Goal: Task Accomplishment & Management: Manage account settings

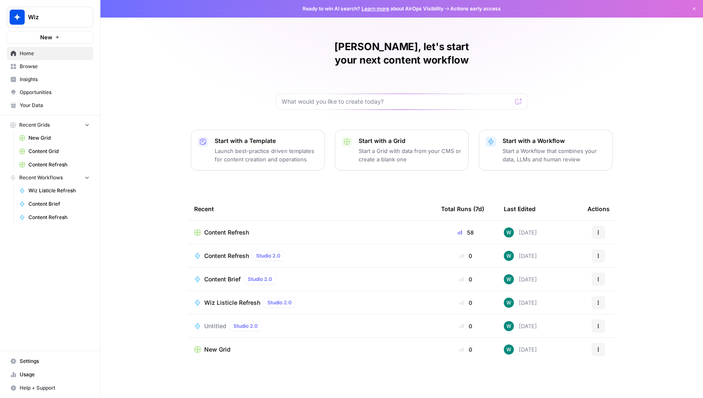
click at [251, 244] on td "Content Refresh Studio 2.0" at bounding box center [310, 255] width 247 height 23
click at [252, 228] on div "Content Refresh" at bounding box center [310, 232] width 233 height 8
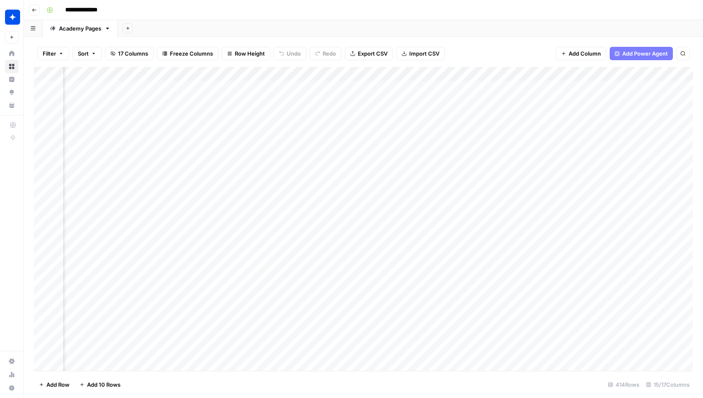
scroll to position [0, 162]
click at [600, 145] on div "Add Column" at bounding box center [363, 219] width 659 height 304
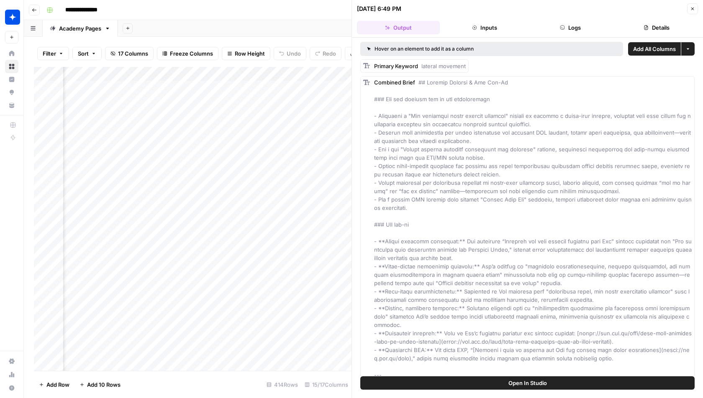
click at [690, 10] on icon "button" at bounding box center [692, 8] width 5 height 5
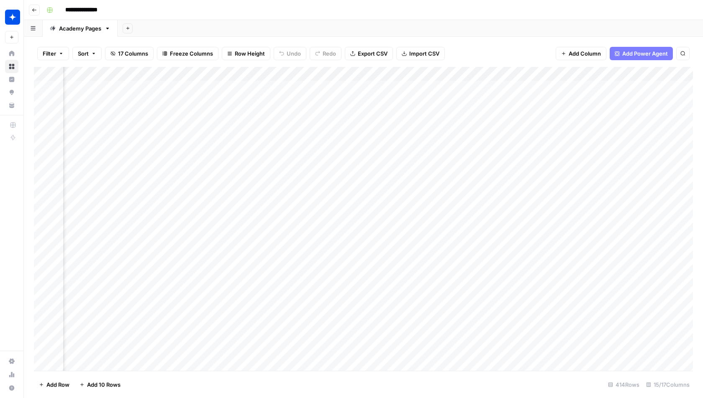
scroll to position [0, 413]
click at [651, 143] on div "Add Column" at bounding box center [363, 219] width 659 height 304
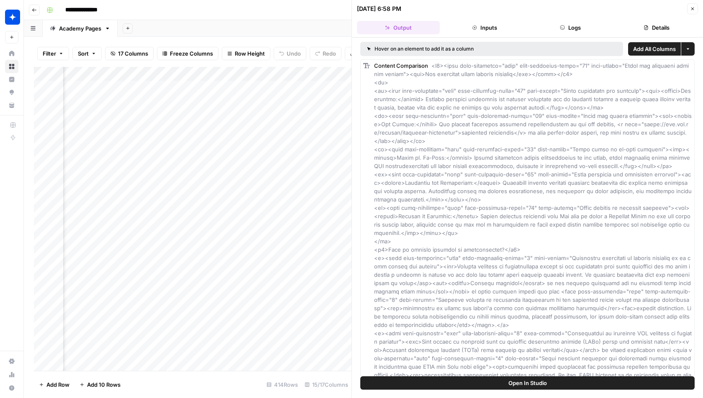
click at [582, 30] on button "Logs" at bounding box center [570, 27] width 83 height 13
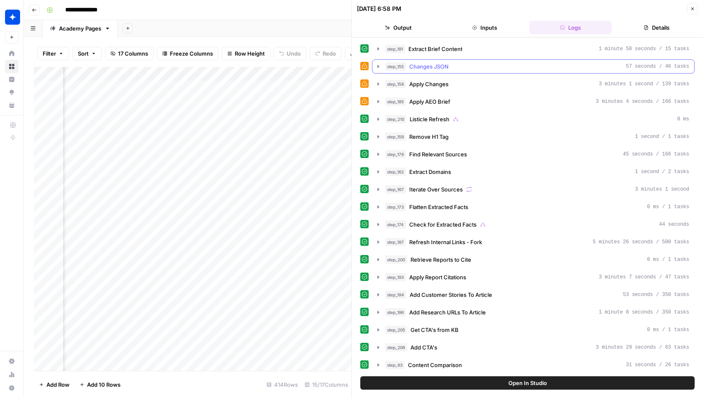
click at [581, 64] on div "step_155 Changes JSON 57 seconds / 46 tasks" at bounding box center [537, 66] width 304 height 8
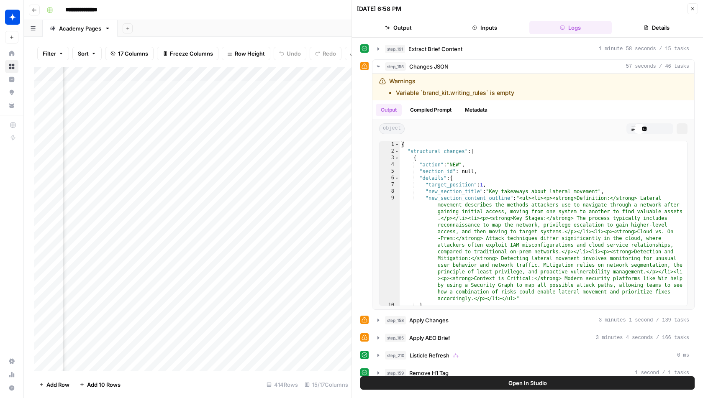
click at [592, 54] on button "step_191 Extract Brief Content 1 minute 58 seconds / 15 tasks" at bounding box center [533, 48] width 322 height 13
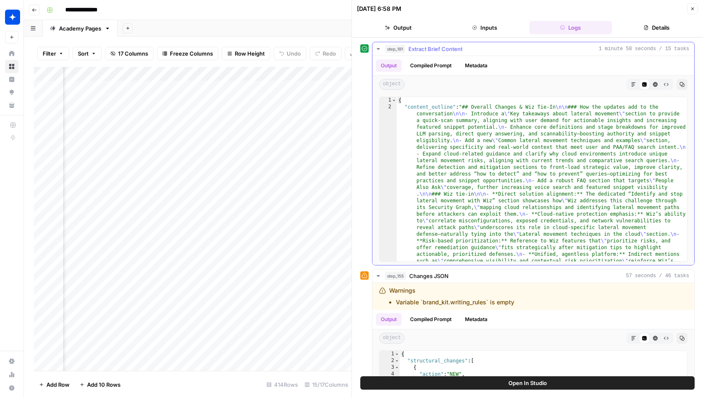
click at [665, 87] on button "Raw Output" at bounding box center [665, 84] width 11 height 11
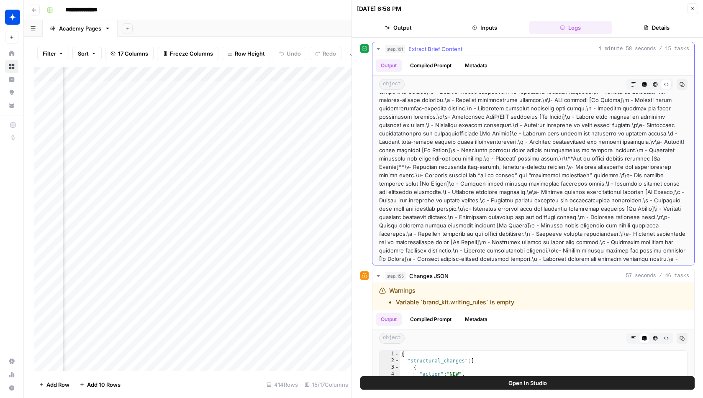
scroll to position [499, 0]
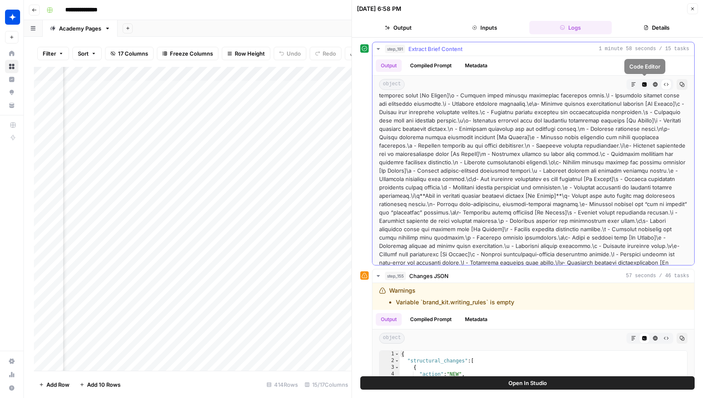
click at [632, 84] on icon "button" at bounding box center [633, 84] width 5 height 5
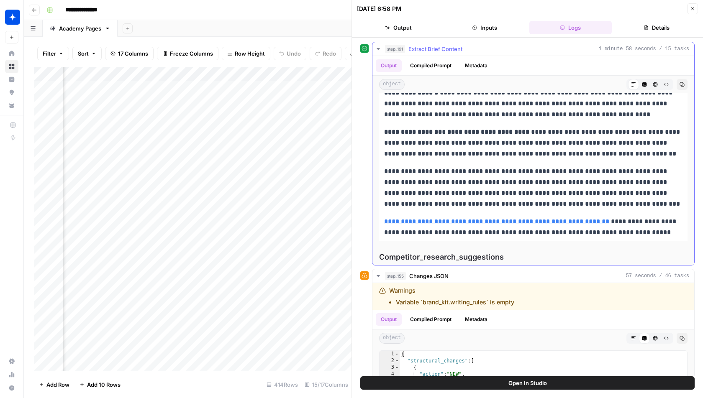
scroll to position [5524, 0]
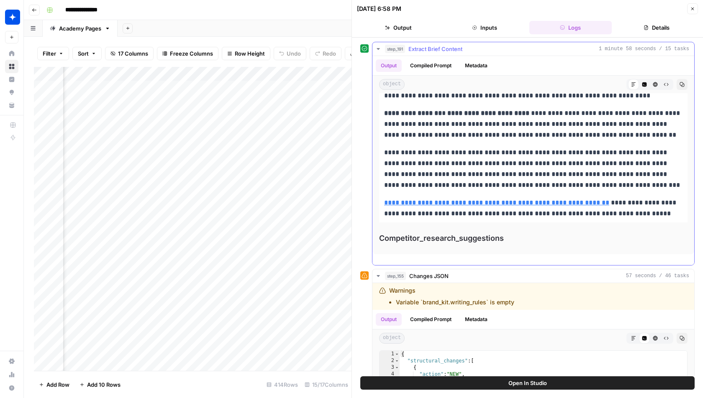
click at [518, 244] on div "Competitor_research_suggestions Copy" at bounding box center [533, 242] width 308 height 18
drag, startPoint x: 531, startPoint y: 238, endPoint x: 404, endPoint y: 238, distance: 126.3
click at [404, 238] on span "Competitor_research_suggestions" at bounding box center [533, 239] width 308 height 12
click at [573, 248] on div "Competitor_research_suggestions Copy" at bounding box center [533, 242] width 308 height 18
click at [665, 82] on icon "button" at bounding box center [665, 84] width 5 height 5
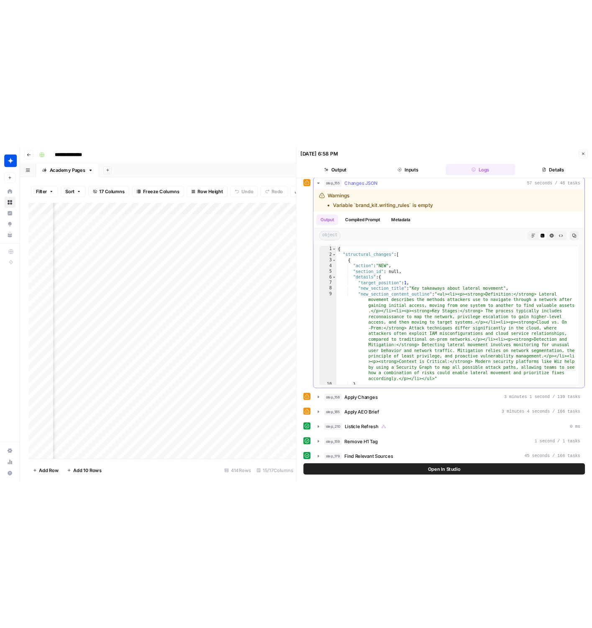
scroll to position [497, 0]
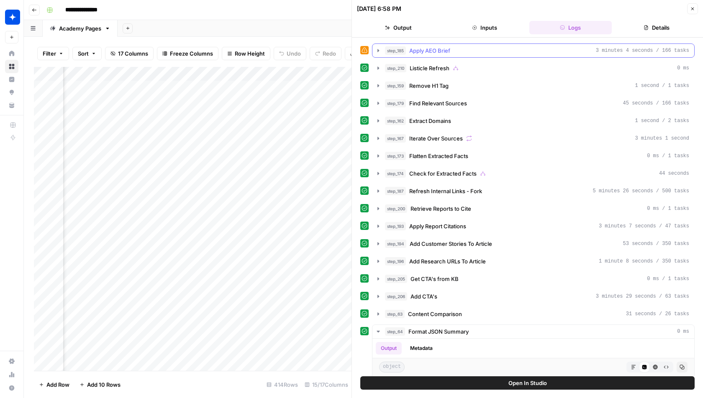
click at [522, 54] on button "step_185 Apply AEO Brief 3 minutes 4 seconds / 166 tasks" at bounding box center [533, 50] width 322 height 13
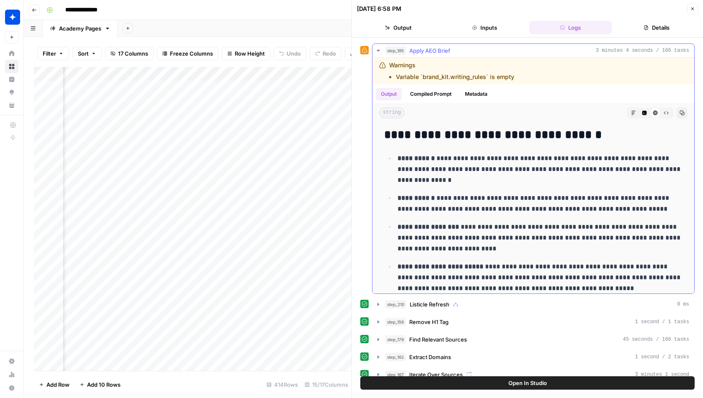
click at [522, 53] on button "step_185 Apply AEO Brief 3 minutes 4 seconds / 166 tasks" at bounding box center [533, 50] width 322 height 13
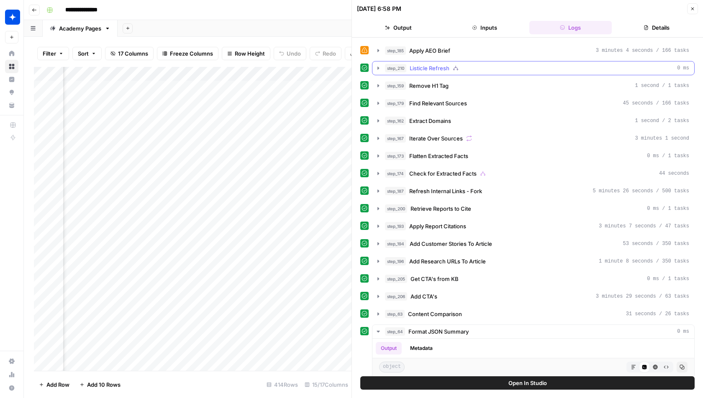
click at [508, 72] on button "step_210 Listicle Refresh 0 ms" at bounding box center [533, 67] width 322 height 13
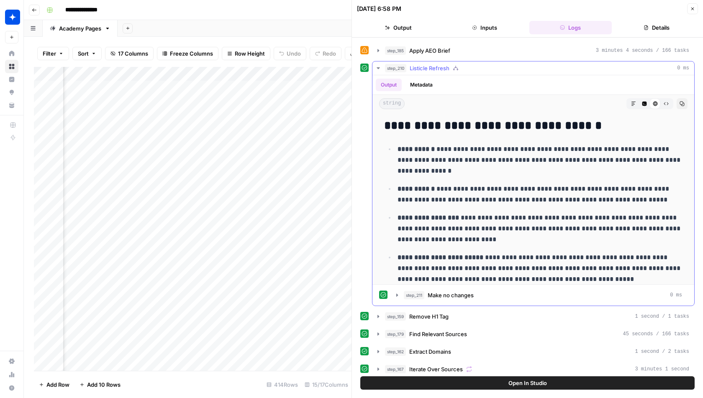
click at [508, 75] on hr at bounding box center [533, 75] width 322 height 0
click at [516, 64] on div "step_210 Listicle Refresh 0 ms" at bounding box center [537, 68] width 304 height 8
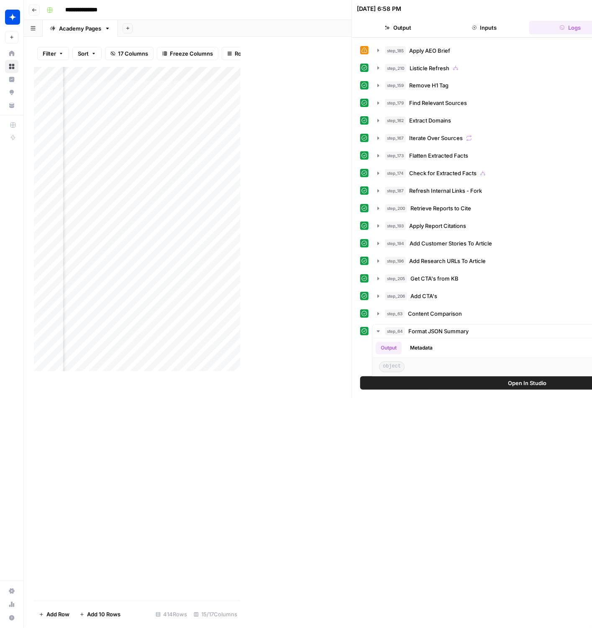
scroll to position [434, 0]
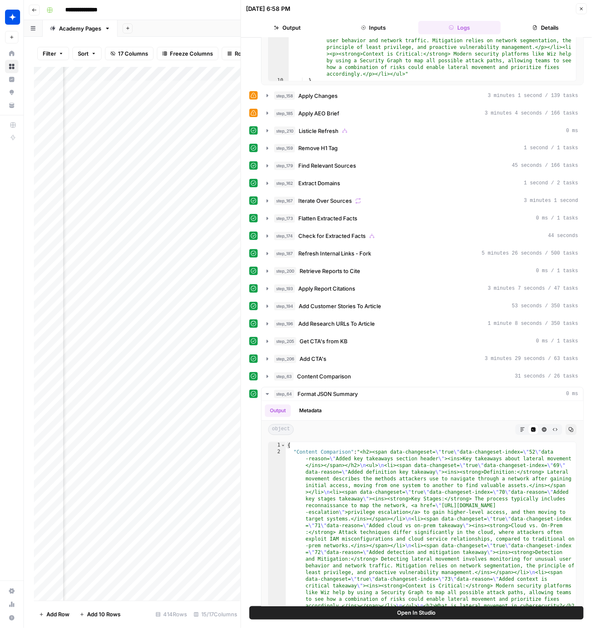
click at [578, 9] on button "Close" at bounding box center [581, 8] width 11 height 11
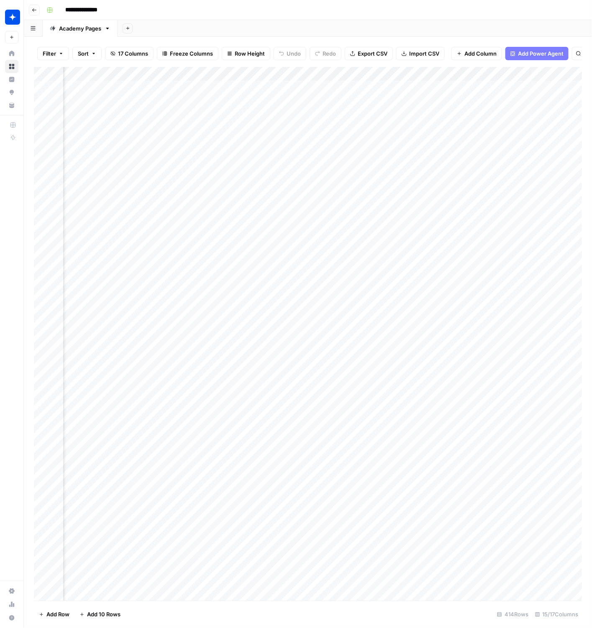
scroll to position [0, 589]
click at [479, 100] on div "Add Column" at bounding box center [308, 334] width 548 height 534
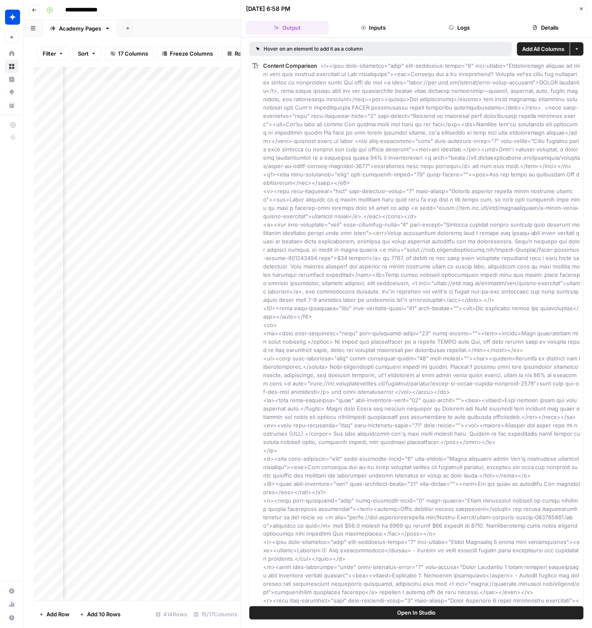
click at [584, 9] on button "Close" at bounding box center [581, 8] width 11 height 11
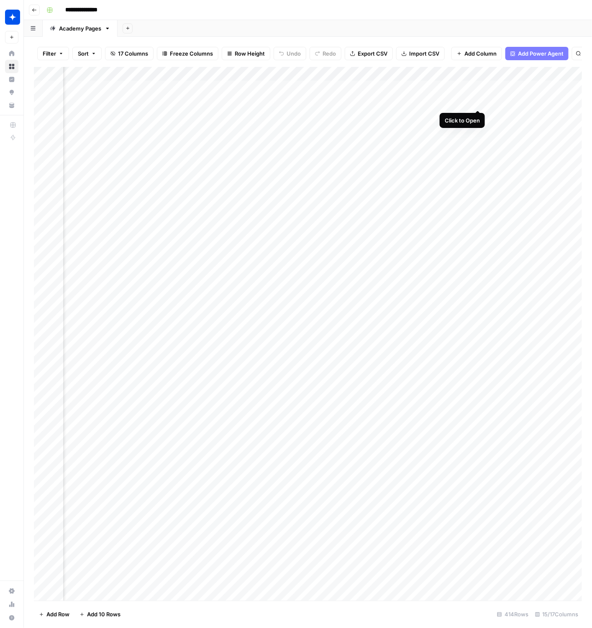
click at [476, 101] on div "Add Column" at bounding box center [308, 334] width 548 height 534
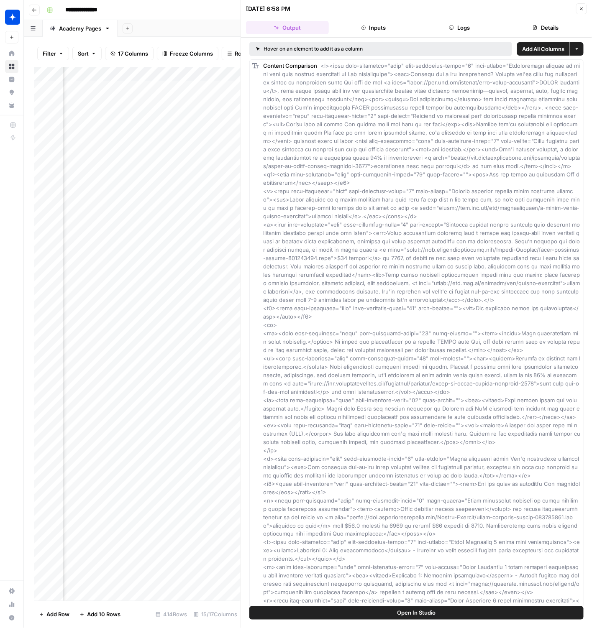
click at [580, 5] on button "Close" at bounding box center [581, 8] width 11 height 11
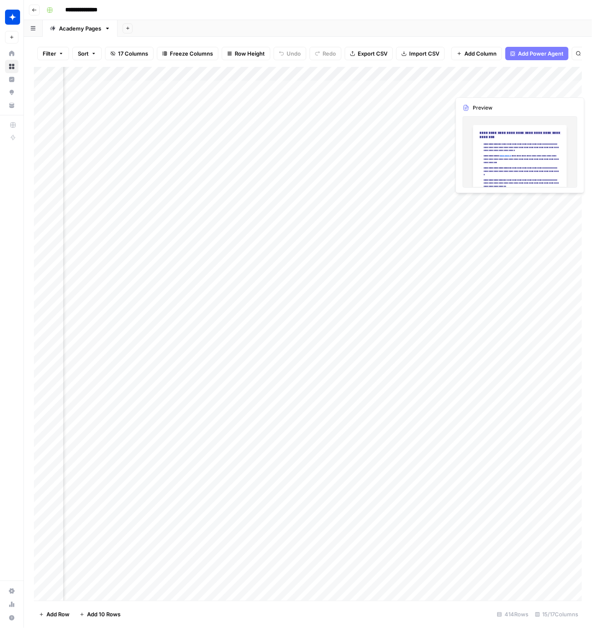
scroll to position [0, 723]
click at [495, 102] on div "Add Column" at bounding box center [308, 334] width 548 height 534
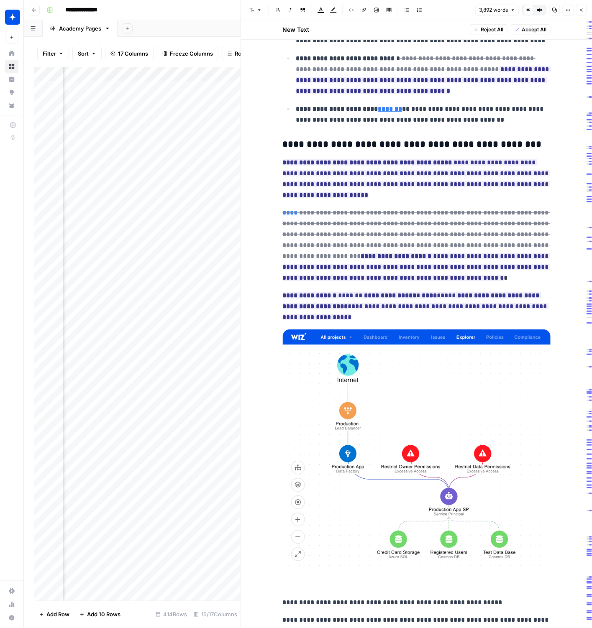
scroll to position [3407, 0]
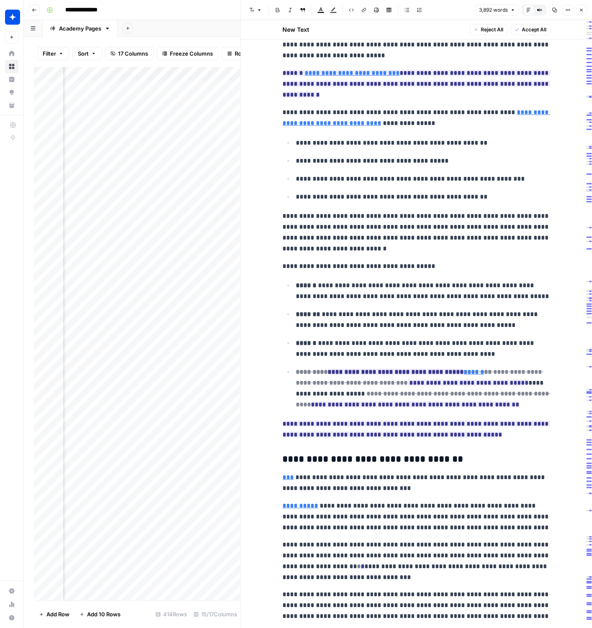
click at [530, 31] on span "Accept All" at bounding box center [534, 30] width 25 height 8
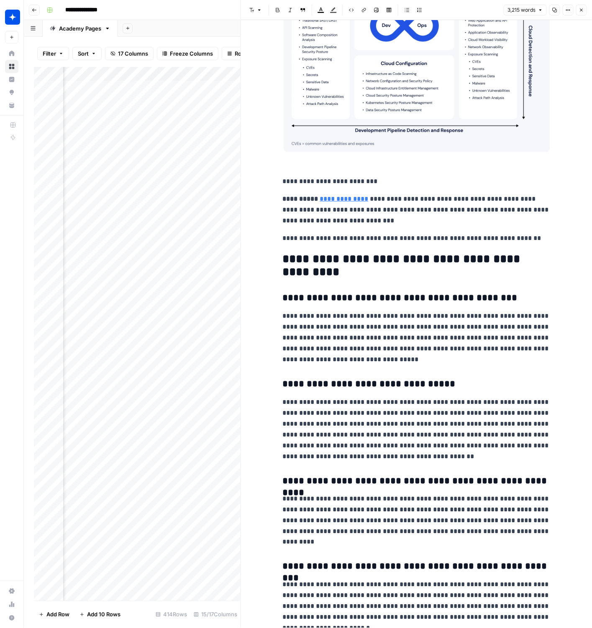
scroll to position [5347, 0]
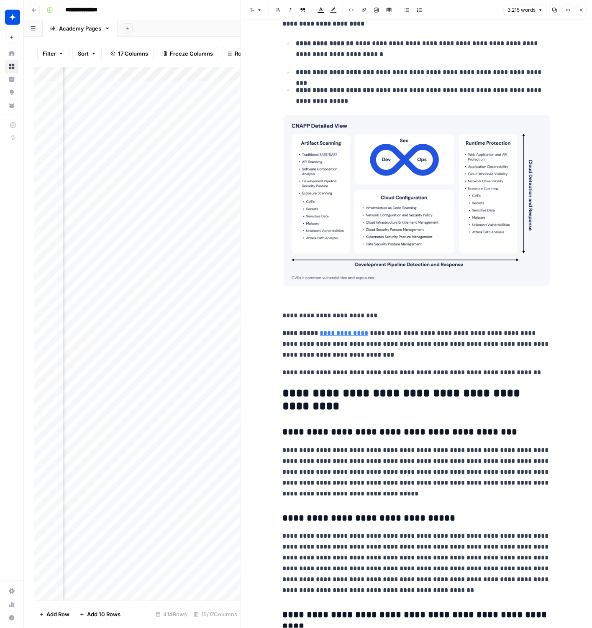
click at [485, 378] on p "**********" at bounding box center [417, 372] width 268 height 11
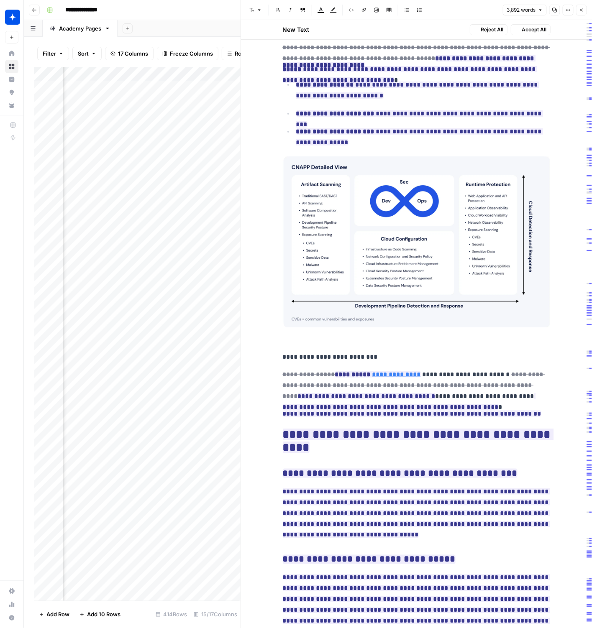
scroll to position [6187, 0]
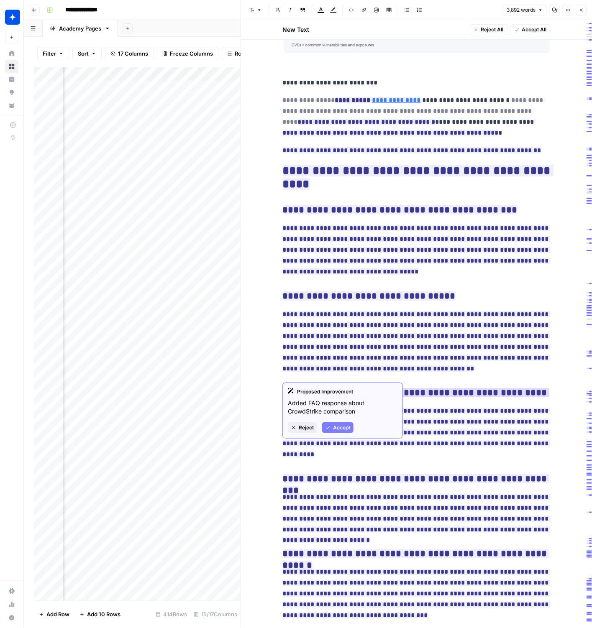
click at [482, 392] on span "**********" at bounding box center [416, 399] width 267 height 26
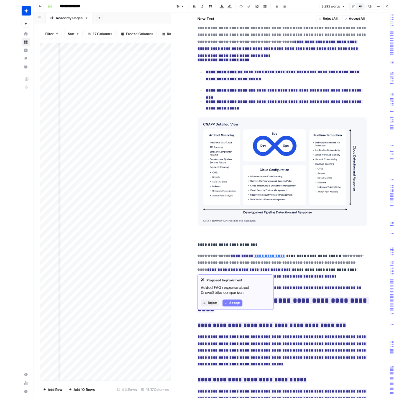
scroll to position [5793, 0]
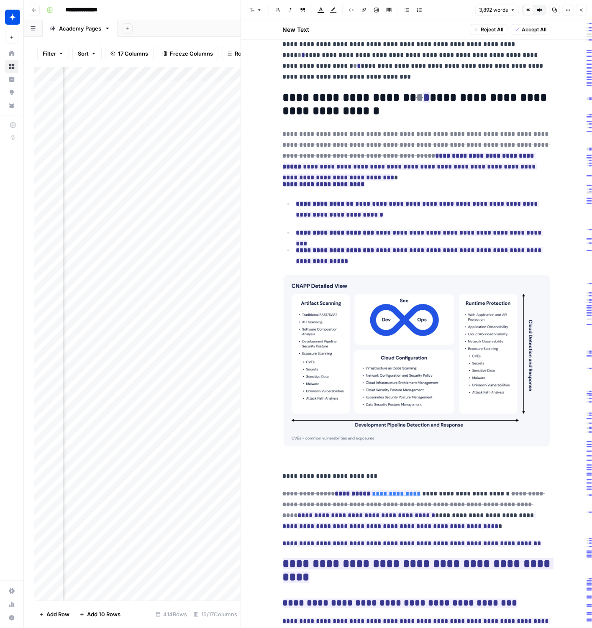
click at [579, 5] on button "Close" at bounding box center [581, 10] width 11 height 11
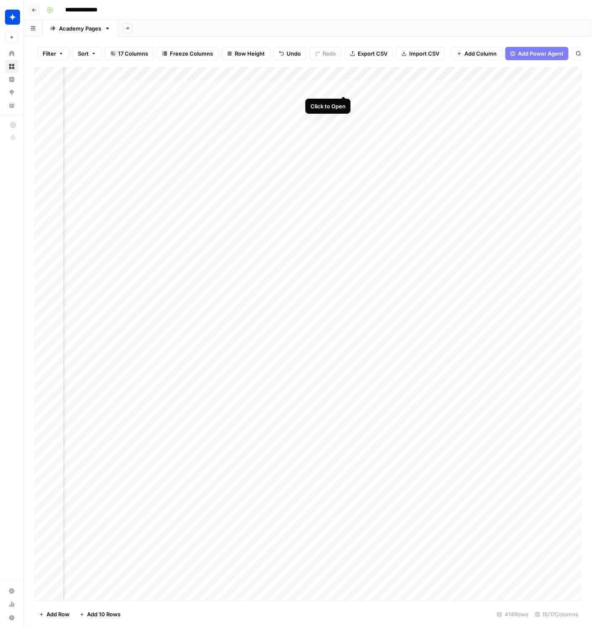
click at [346, 74] on div "Add Column" at bounding box center [308, 334] width 548 height 534
click at [313, 155] on span "Edit Workflow" at bounding box center [333, 156] width 73 height 8
click at [341, 100] on div "Add Column" at bounding box center [308, 334] width 548 height 534
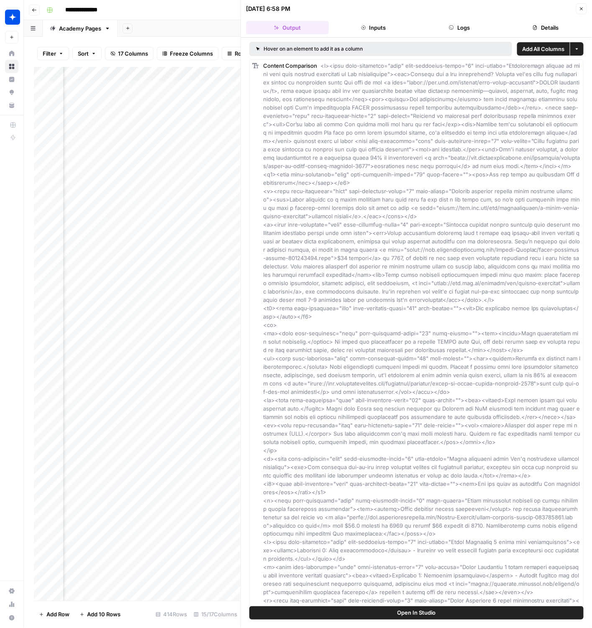
click at [460, 30] on button "Logs" at bounding box center [459, 27] width 83 height 13
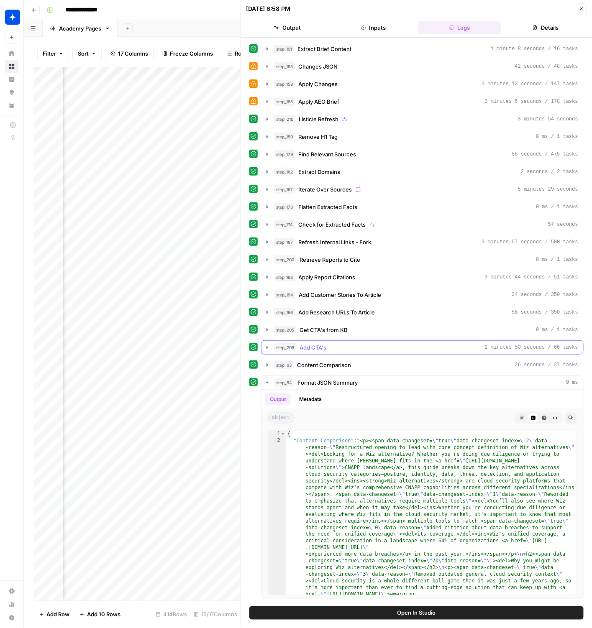
click at [506, 344] on div "step_206 Add CTA's 2 minutes 50 seconds / 66 tasks" at bounding box center [426, 347] width 304 height 8
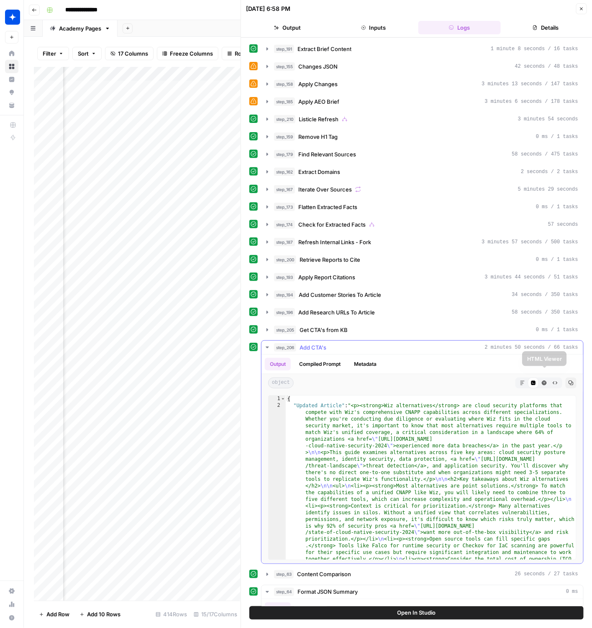
click at [555, 381] on icon "button" at bounding box center [554, 383] width 5 height 5
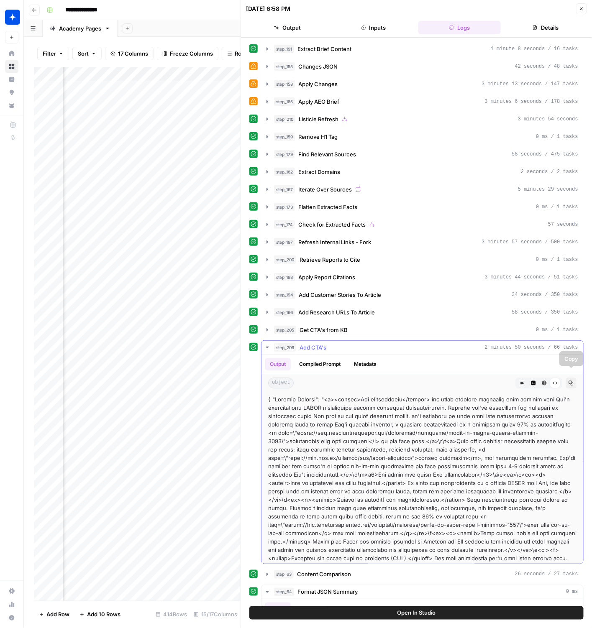
click at [570, 381] on icon "button" at bounding box center [570, 383] width 5 height 5
click at [533, 381] on icon "button" at bounding box center [533, 383] width 5 height 5
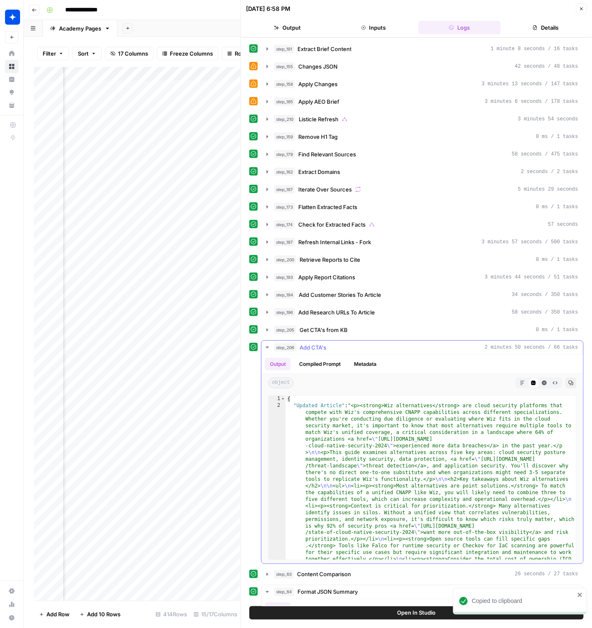
click at [523, 381] on icon "button" at bounding box center [522, 383] width 5 height 5
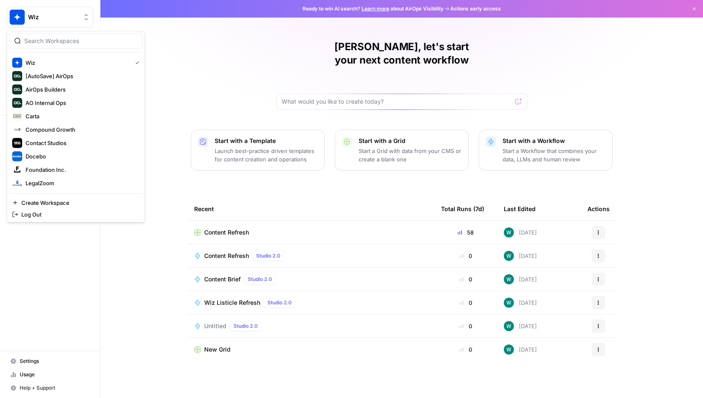
click at [57, 17] on span "Wiz" at bounding box center [53, 17] width 51 height 8
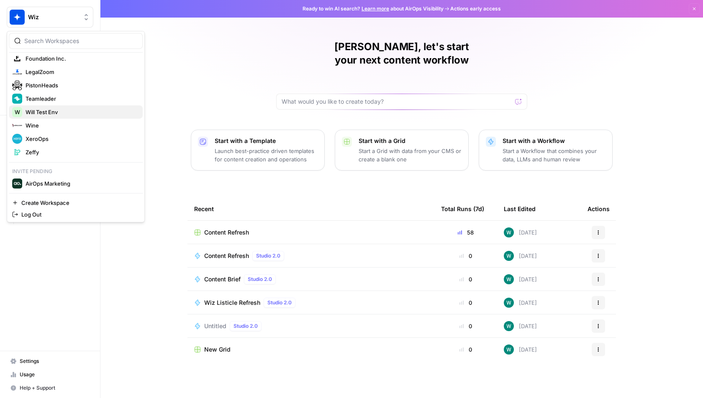
click at [103, 110] on span "Will Test Env" at bounding box center [81, 112] width 110 height 8
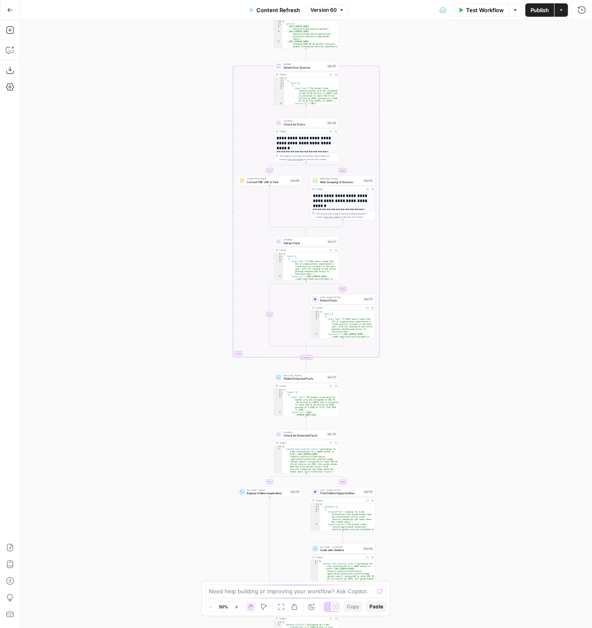
click at [518, 26] on div "true false true false true false true false Workflow Set Inputs Inputs LLM · GP…" at bounding box center [306, 324] width 572 height 608
click at [461, 99] on div "true false true false true false true false Workflow Set Inputs Inputs LLM · GP…" at bounding box center [306, 324] width 572 height 608
click at [473, 154] on div "true false true false true false true false Workflow Set Inputs Inputs LLM · GP…" at bounding box center [306, 324] width 572 height 608
click at [468, 116] on div "true false true false true false true false Workflow Set Inputs Inputs LLM · GP…" at bounding box center [306, 324] width 572 height 608
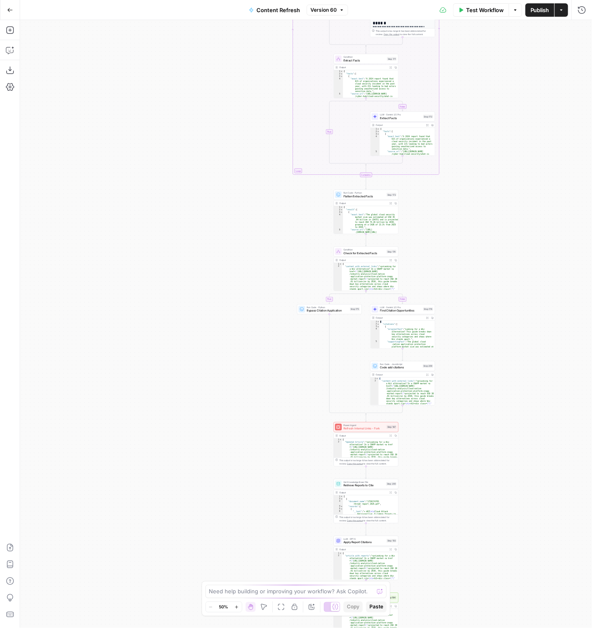
type textarea "*"
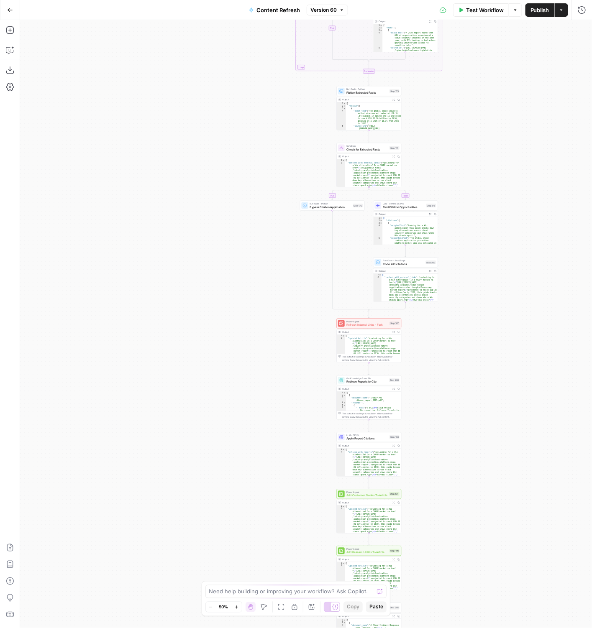
drag, startPoint x: 457, startPoint y: 304, endPoint x: 459, endPoint y: 250, distance: 54.0
click at [459, 250] on div "true false true false true false true false Workflow Set Inputs Inputs LLM · GP…" at bounding box center [306, 324] width 572 height 608
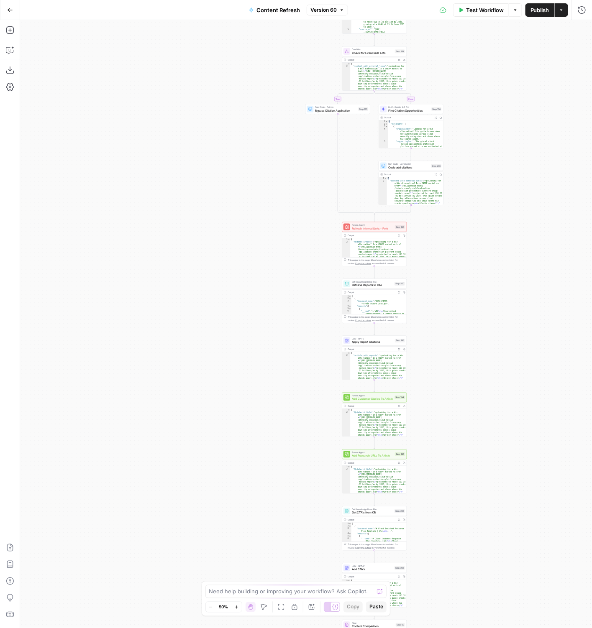
click at [444, 359] on div "true false true false true false true false Workflow Set Inputs Inputs LLM · GP…" at bounding box center [306, 324] width 572 height 608
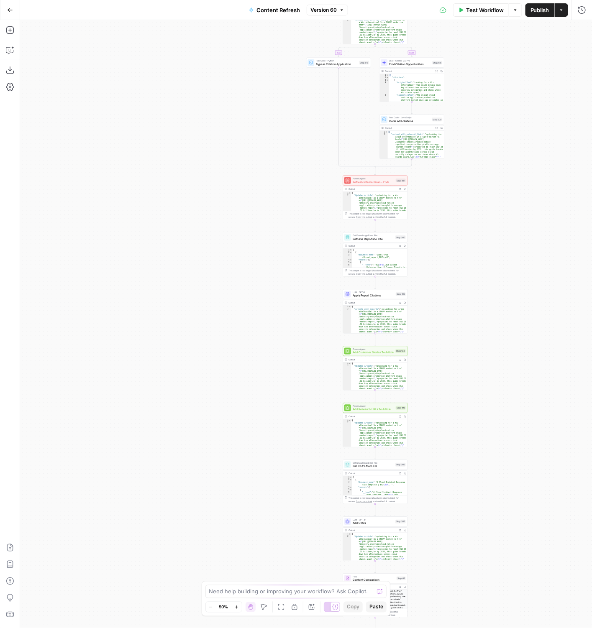
drag, startPoint x: 453, startPoint y: 373, endPoint x: 456, endPoint y: 296, distance: 77.4
click at [456, 296] on div "true false true false true false true false Workflow Set Inputs Inputs LLM · GP…" at bounding box center [306, 324] width 572 height 608
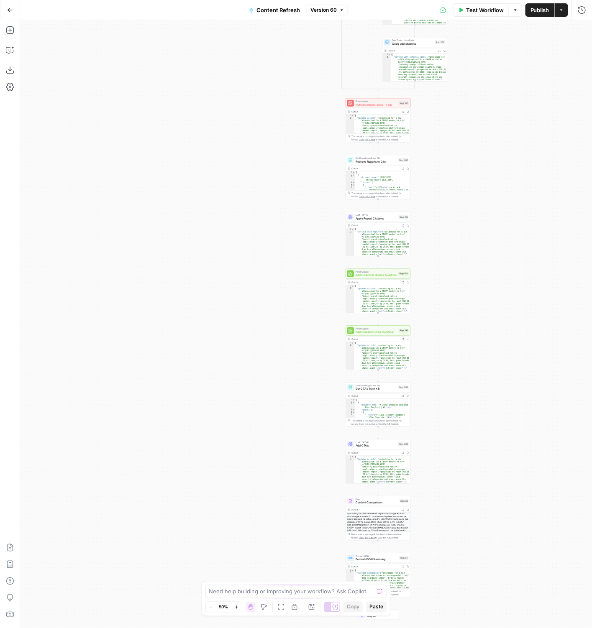
click at [376, 449] on div "LLM · GPT-4.1 Add CTA's Step 206" at bounding box center [378, 445] width 65 height 10
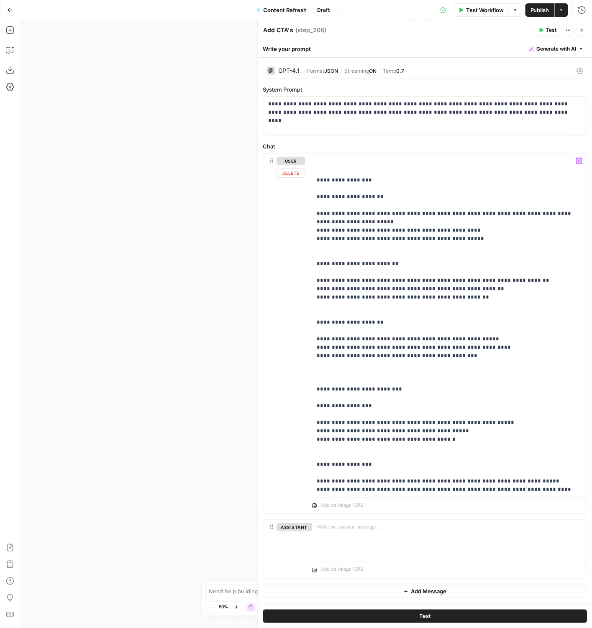
scroll to position [653, 0]
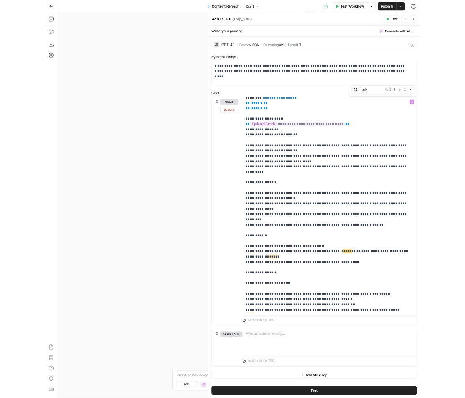
scroll to position [22, 0]
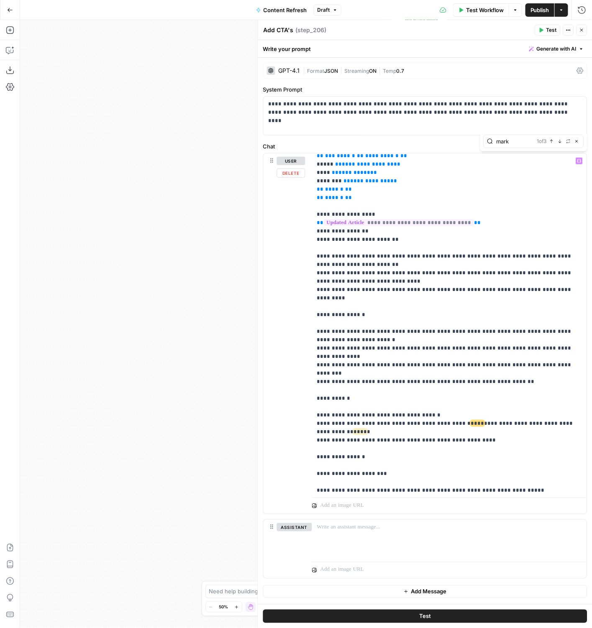
type input "mark"
click at [435, 409] on p "**********" at bounding box center [449, 628] width 265 height 987
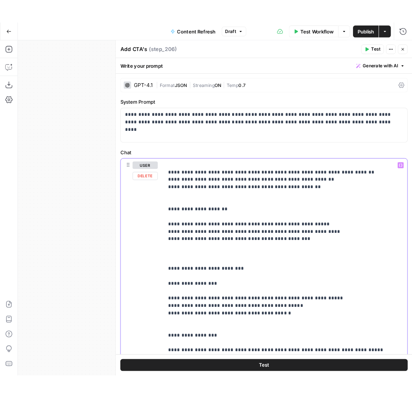
scroll to position [227, 0]
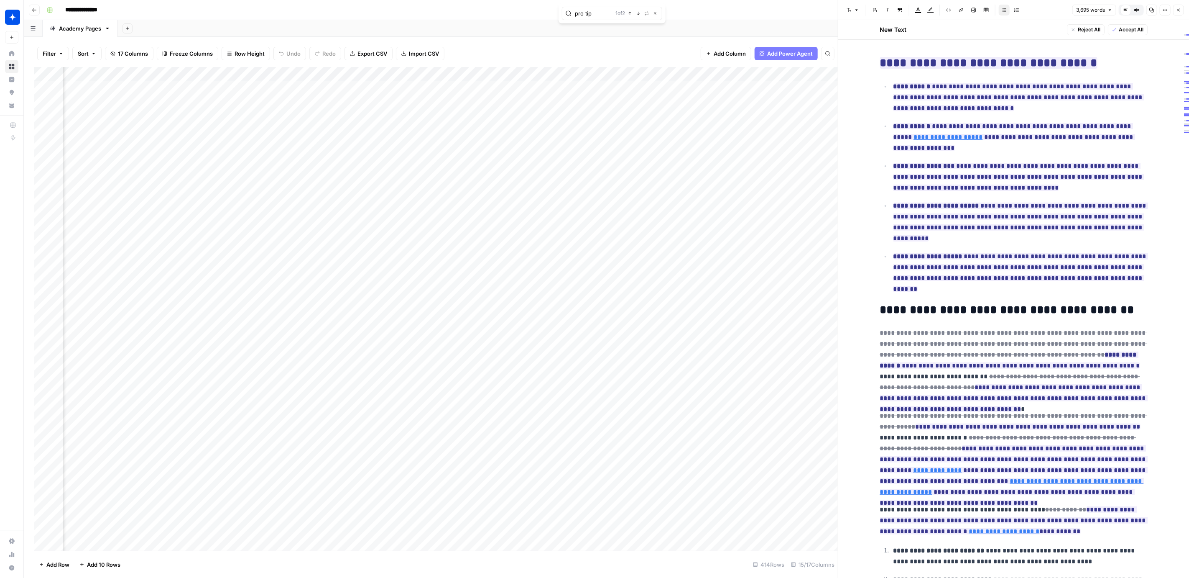
scroll to position [5010, 0]
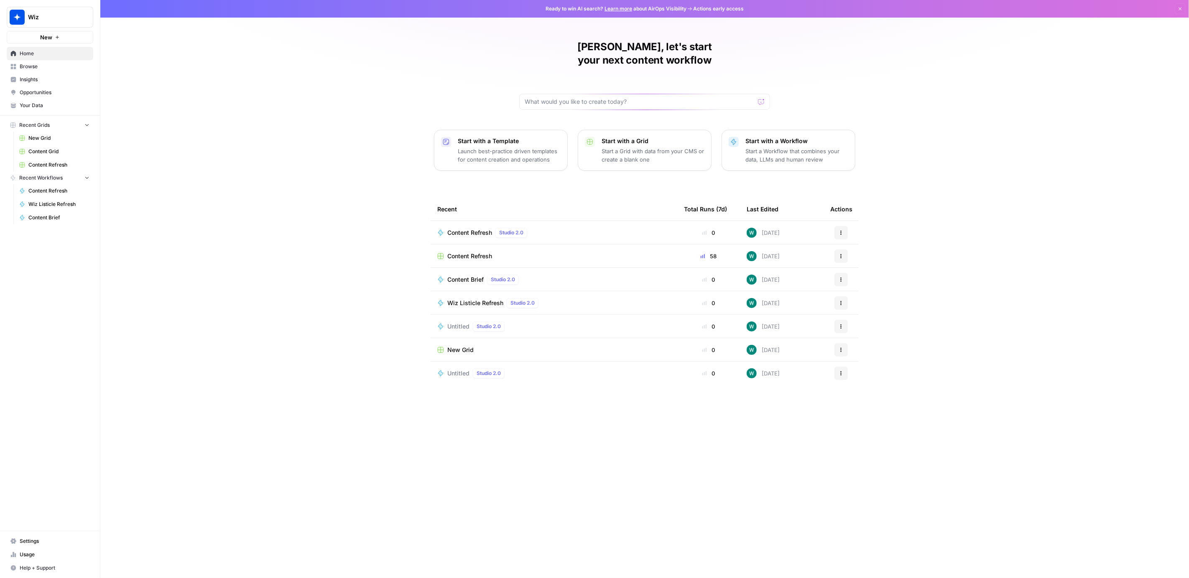
click at [76, 16] on span "Wiz" at bounding box center [53, 17] width 51 height 8
click at [90, 119] on button "Wine" at bounding box center [76, 125] width 134 height 13
click at [68, 97] on link "Opportunities" at bounding box center [50, 92] width 87 height 13
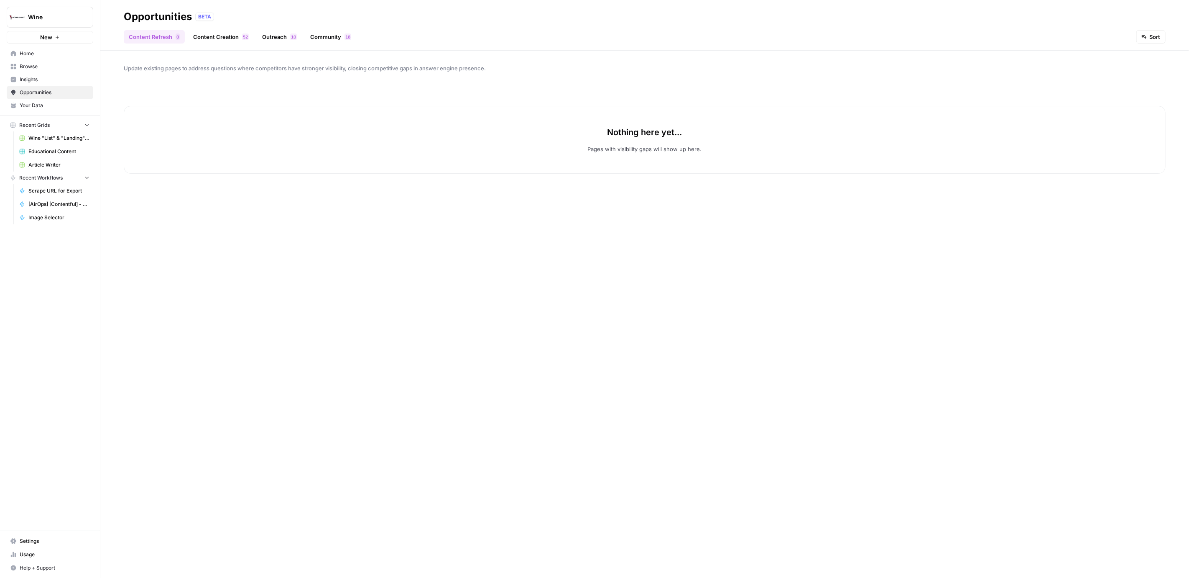
click at [60, 108] on span "Your Data" at bounding box center [55, 106] width 70 height 8
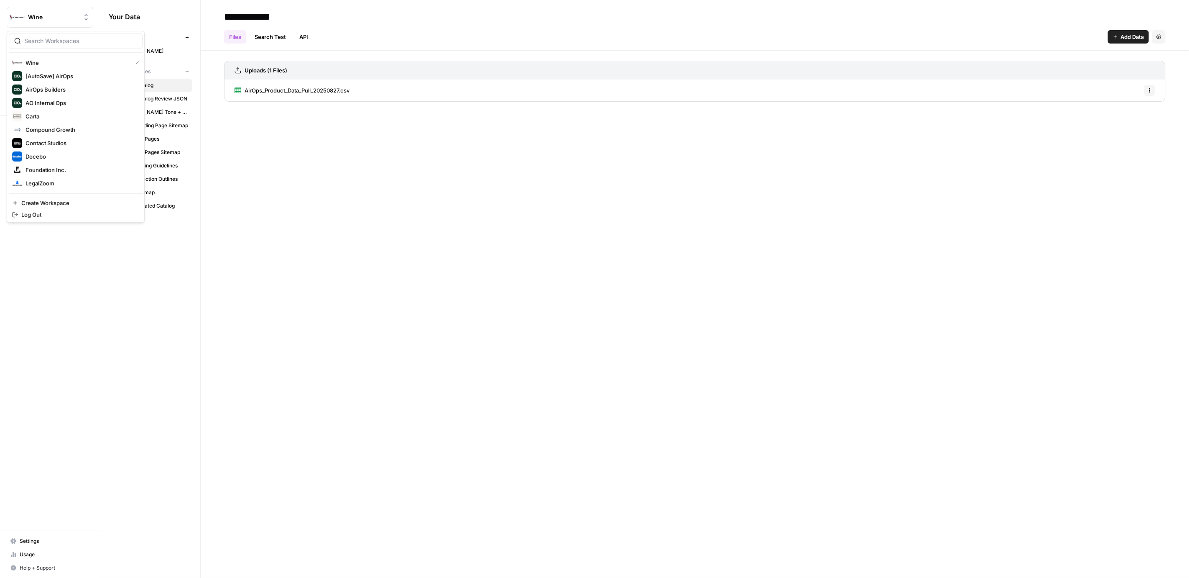
click at [54, 23] on button "Wine" at bounding box center [50, 17] width 87 height 21
click at [64, 11] on button "Wine" at bounding box center [50, 17] width 87 height 21
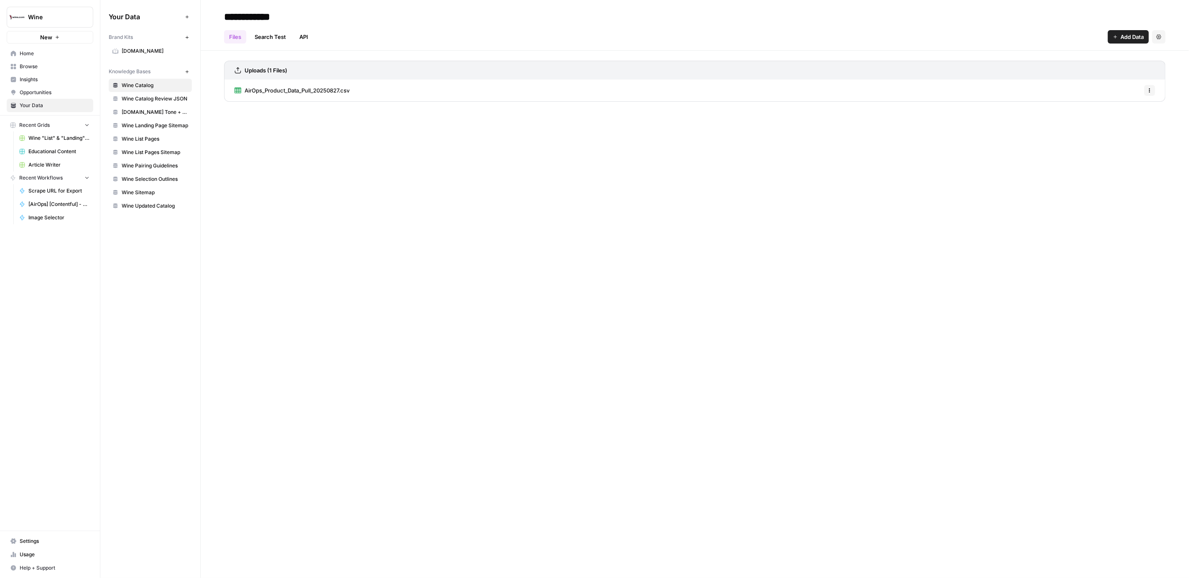
click at [36, 546] on link "Settings" at bounding box center [50, 540] width 87 height 13
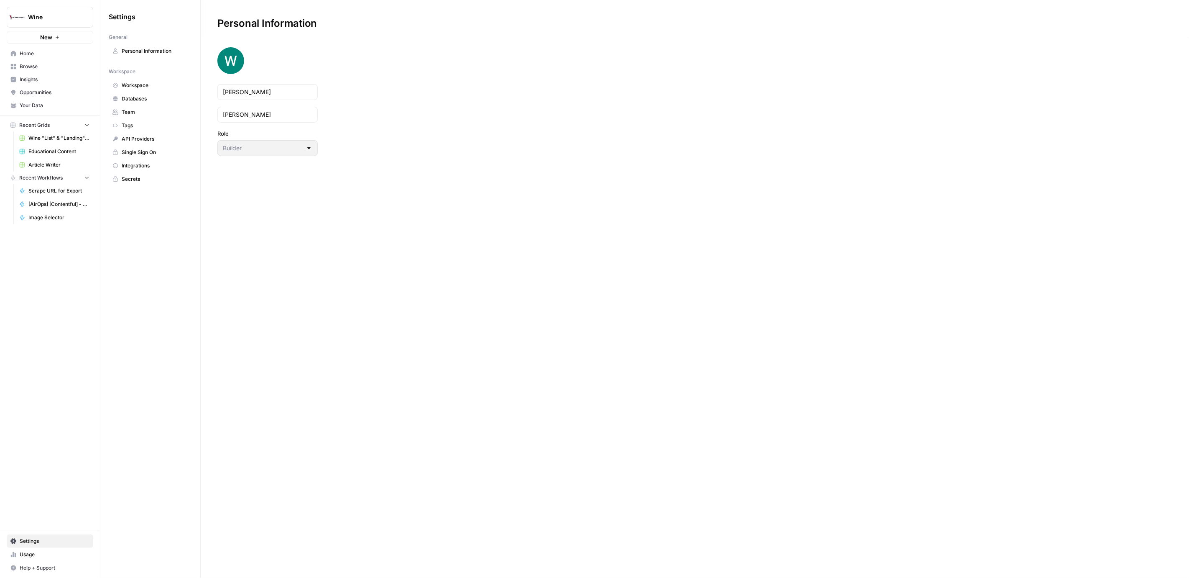
click at [137, 108] on span "Team" at bounding box center [155, 112] width 66 height 8
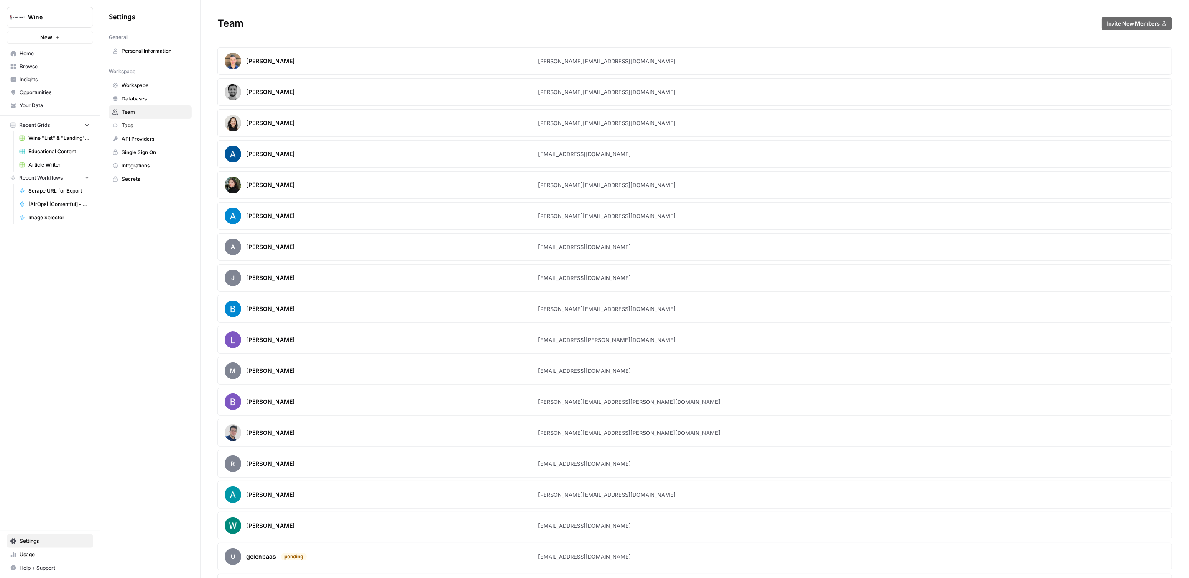
click at [132, 122] on span "Tags" at bounding box center [155, 126] width 66 height 8
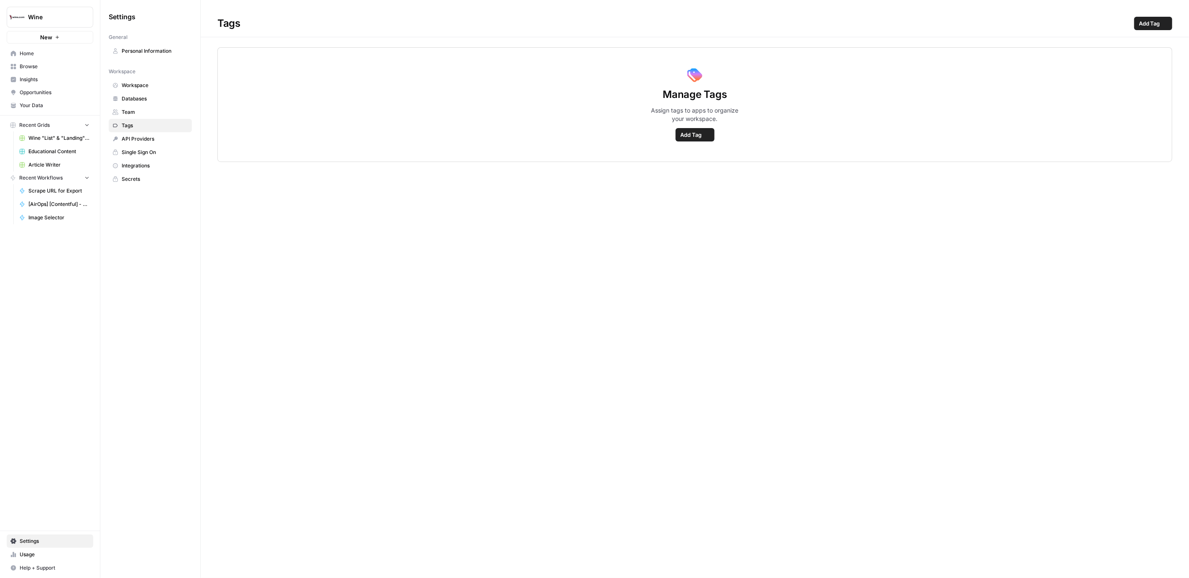
click at [143, 111] on span "Team" at bounding box center [155, 112] width 66 height 8
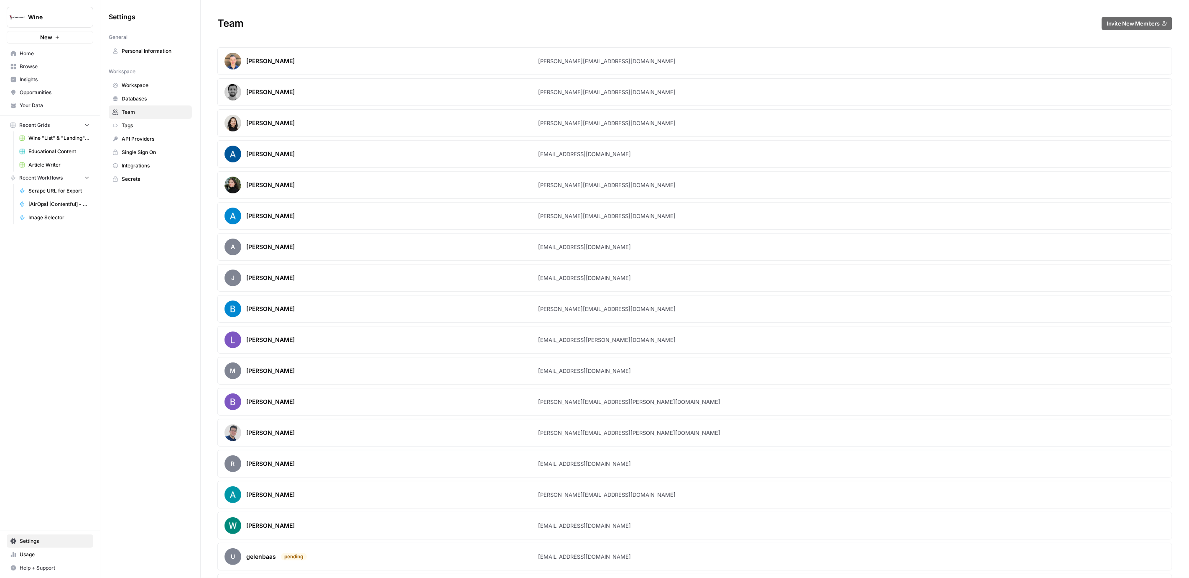
click at [1126, 31] on h1 "Team Invite New Members" at bounding box center [695, 18] width 989 height 37
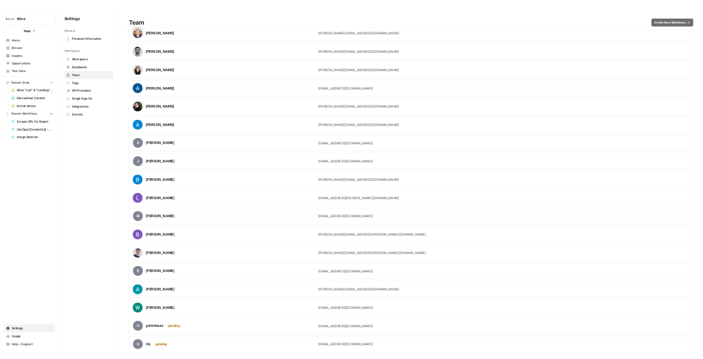
scroll to position [18, 0]
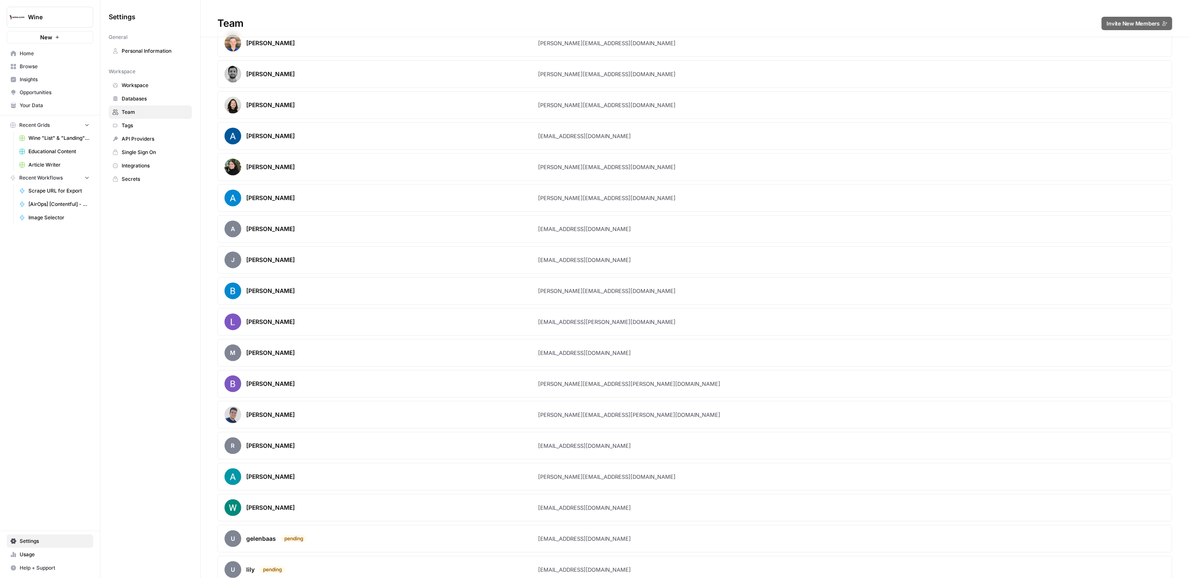
click at [565, 496] on article "[PERSON_NAME] [EMAIL_ADDRESS][DOMAIN_NAME]" at bounding box center [694, 507] width 955 height 28
click at [47, 23] on button "Wine" at bounding box center [50, 17] width 87 height 21
click at [44, 325] on div "Wine New Home Browse Insights Opportunities Your Data Recent Grids Wine "List" …" at bounding box center [50, 289] width 100 height 578
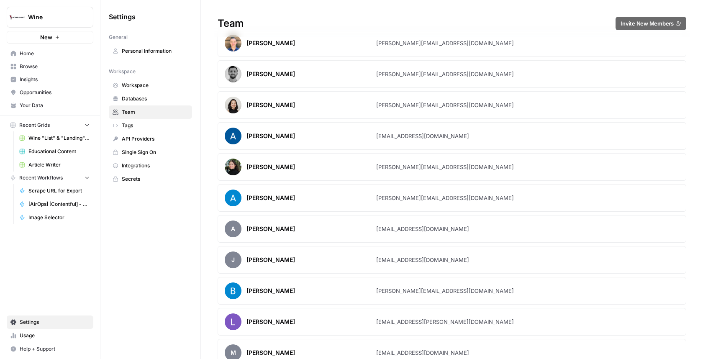
click at [138, 241] on div "Settings General Personal Information Workspace Workspace Databases Team Tags A…" at bounding box center [150, 179] width 100 height 359
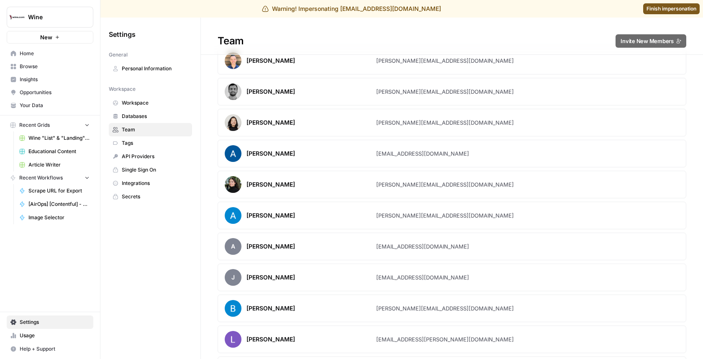
click at [586, 140] on article "Amr [PERSON_NAME] [PERSON_NAME][EMAIL_ADDRESS][DOMAIN_NAME]" at bounding box center [451, 154] width 468 height 28
click at [666, 8] on span "Finish impersonation" at bounding box center [671, 9] width 50 height 8
